Goal: Find specific page/section: Find specific page/section

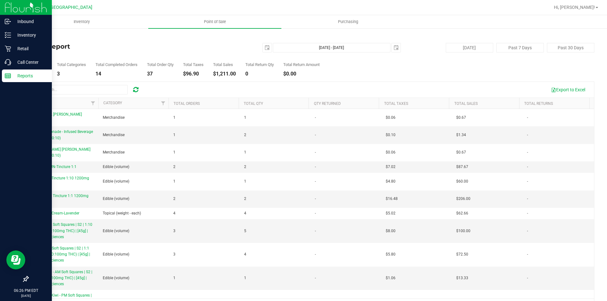
click at [9, 77] on icon at bounding box center [8, 76] width 6 height 6
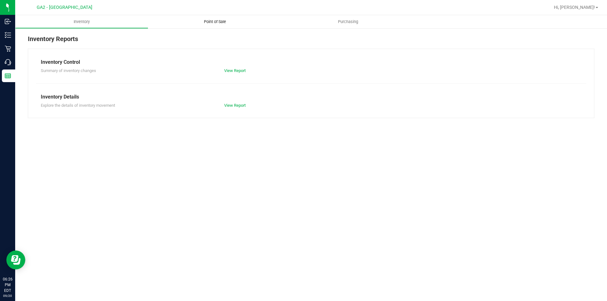
click at [211, 23] on span "Point of Sale" at bounding box center [214, 22] width 39 height 6
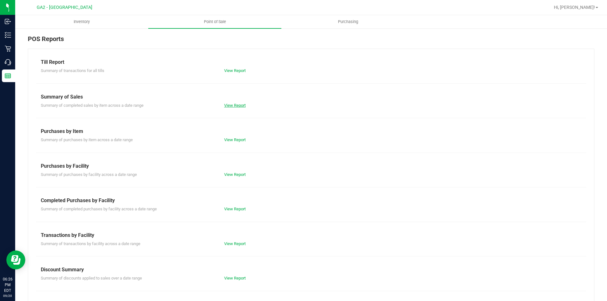
click at [242, 105] on link "View Report" at bounding box center [234, 105] width 21 height 5
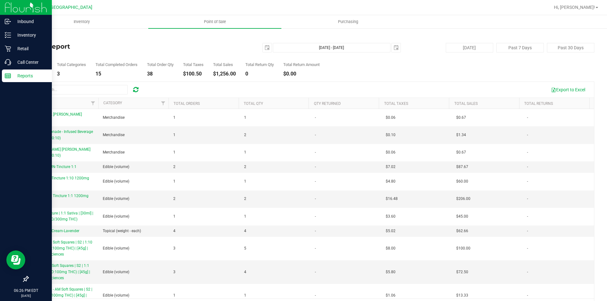
click at [9, 79] on div "Reports" at bounding box center [27, 76] width 50 height 13
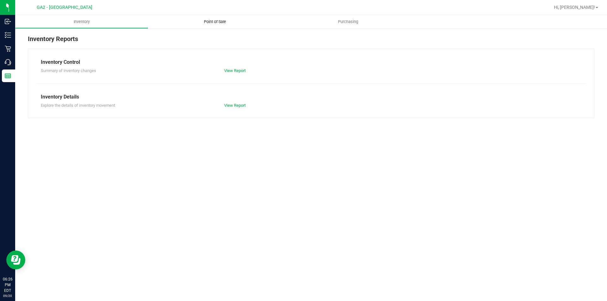
click at [218, 21] on span "Point of Sale" at bounding box center [214, 22] width 39 height 6
